Goal: Transaction & Acquisition: Purchase product/service

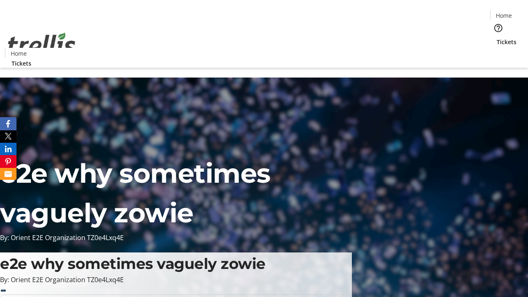
click at [496, 38] on span "Tickets" at bounding box center [506, 42] width 20 height 9
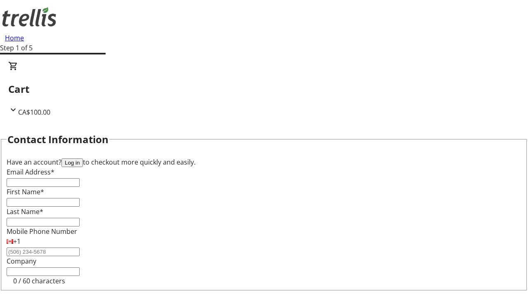
type input "FREE"
type input "[PERSON_NAME][EMAIL_ADDRESS][DOMAIN_NAME]"
type input "[PERSON_NAME]"
type input "Von"
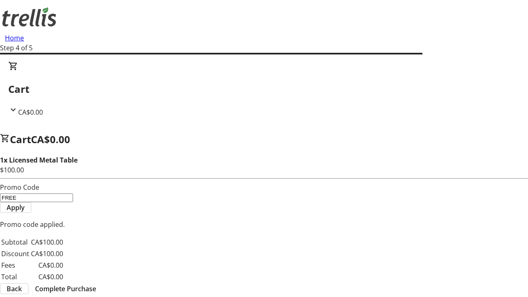
click at [96, 284] on span "Complete Purchase" at bounding box center [65, 289] width 61 height 10
